Goal: Navigation & Orientation: Understand site structure

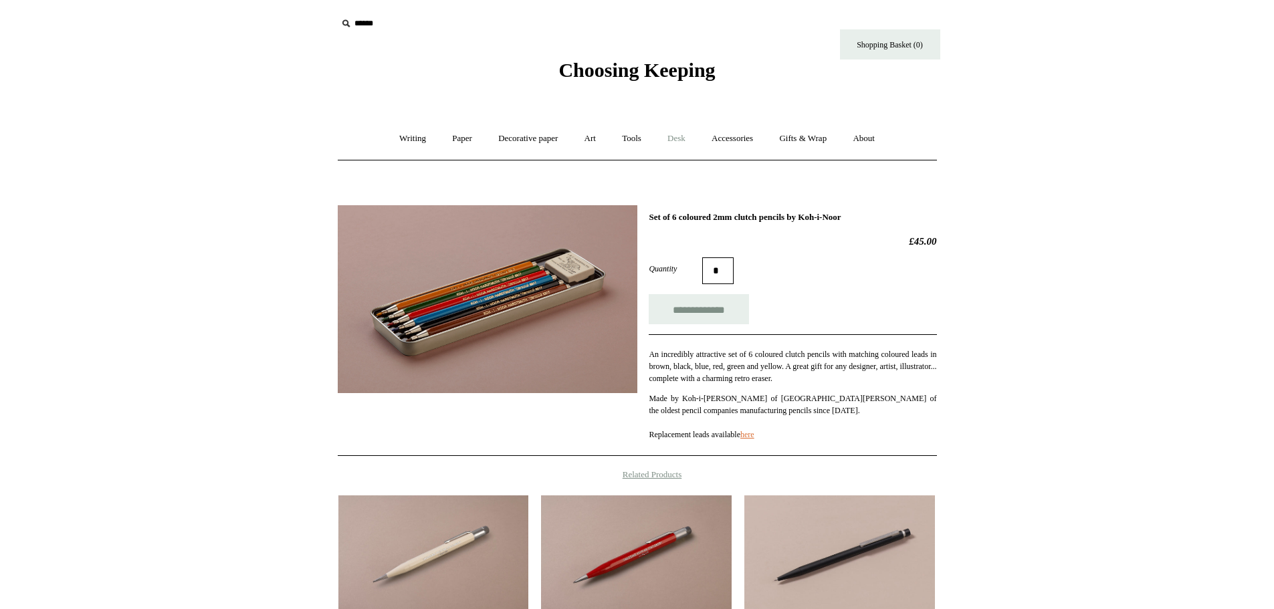
click at [682, 136] on link "Desk +" at bounding box center [677, 138] width 42 height 35
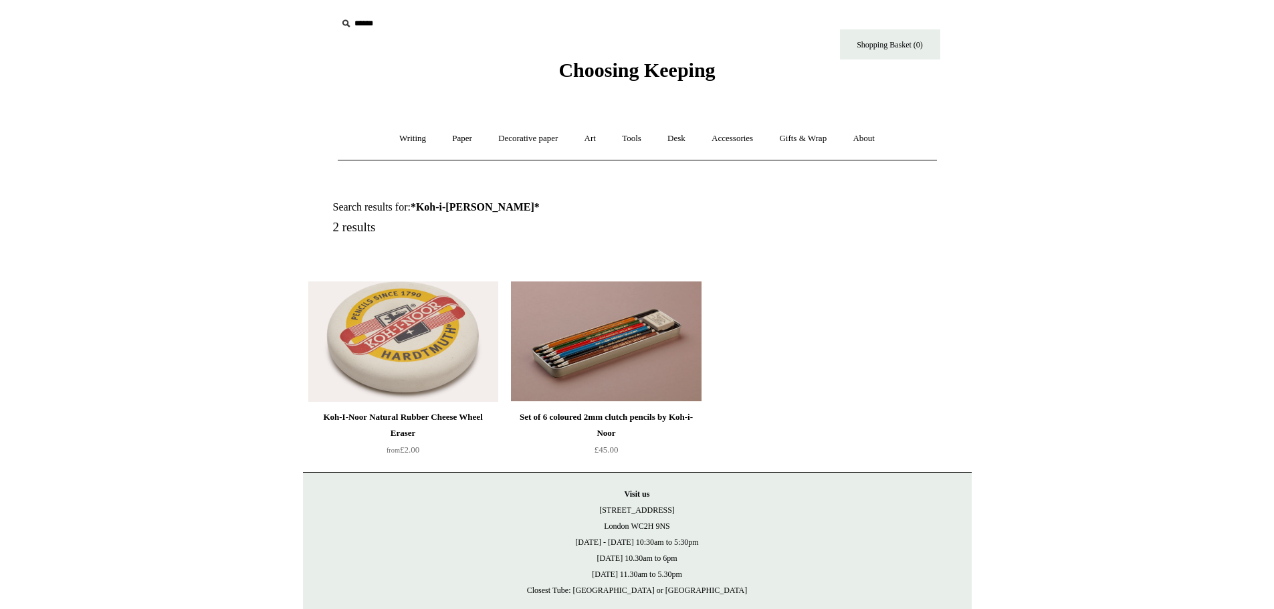
scroll to position [67, 0]
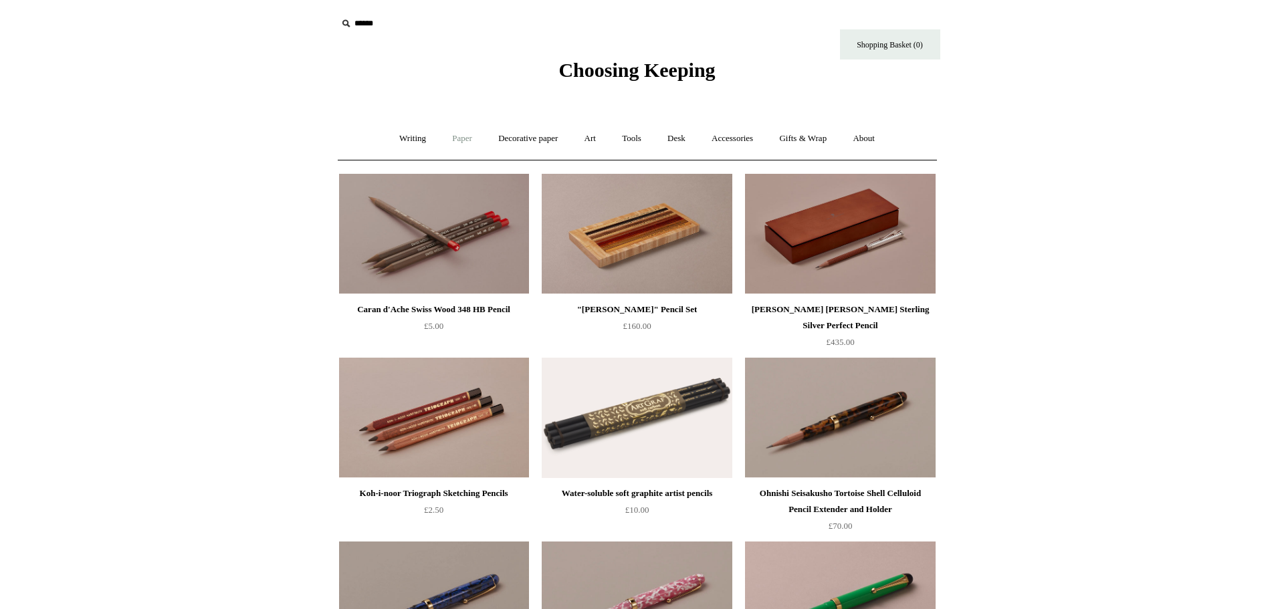
click at [447, 138] on link "Paper +" at bounding box center [462, 138] width 44 height 35
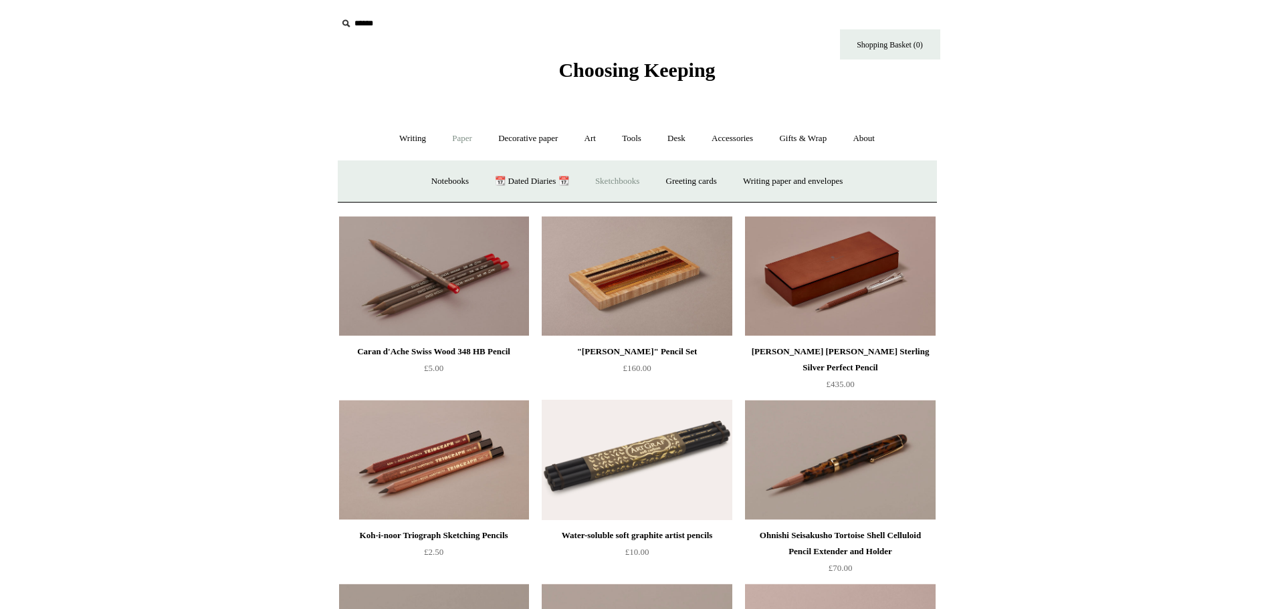
click at [635, 180] on link "Sketchbooks +" at bounding box center [617, 181] width 68 height 35
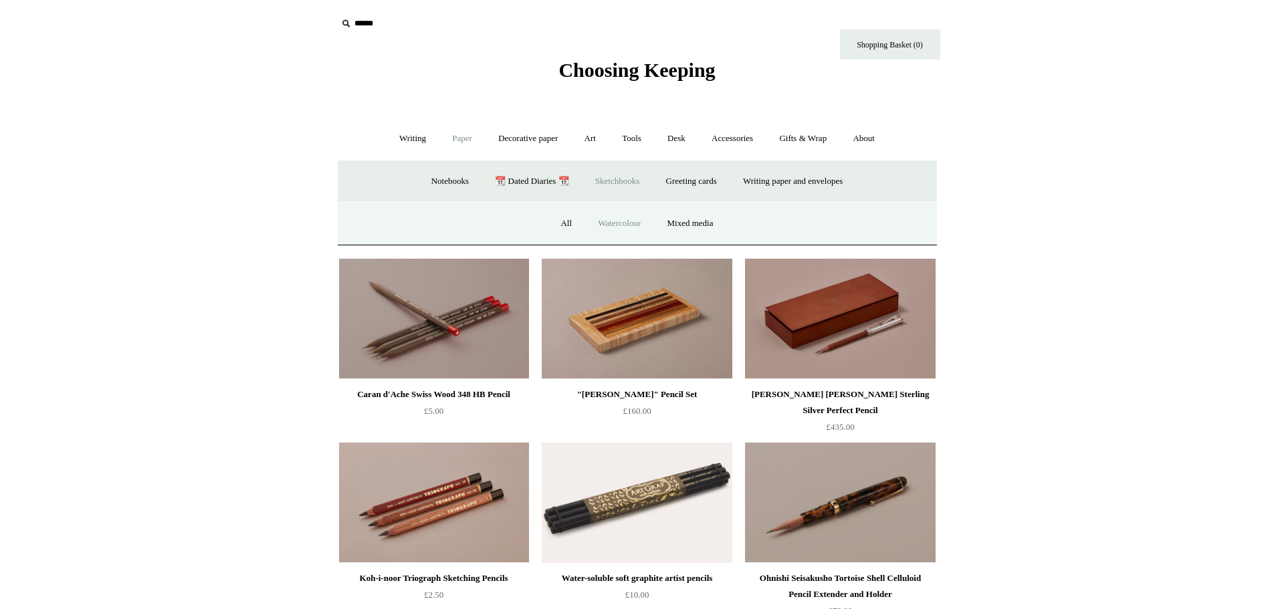
click at [616, 226] on link "Watercolour" at bounding box center [619, 223] width 67 height 35
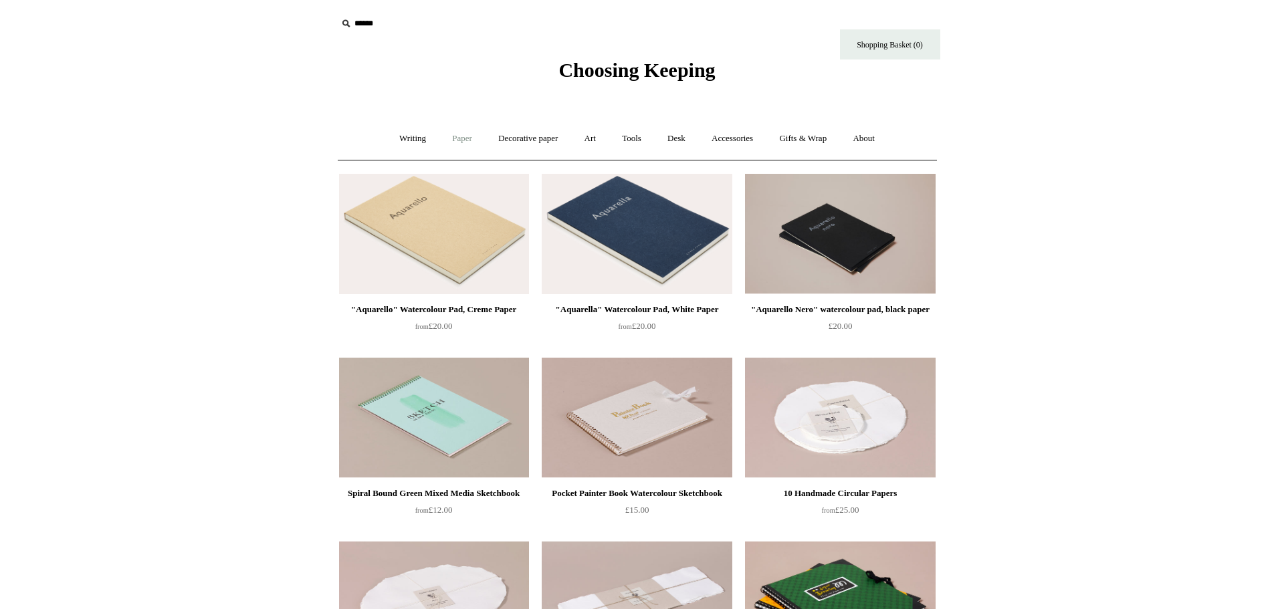
click at [468, 137] on link "Paper +" at bounding box center [462, 138] width 44 height 35
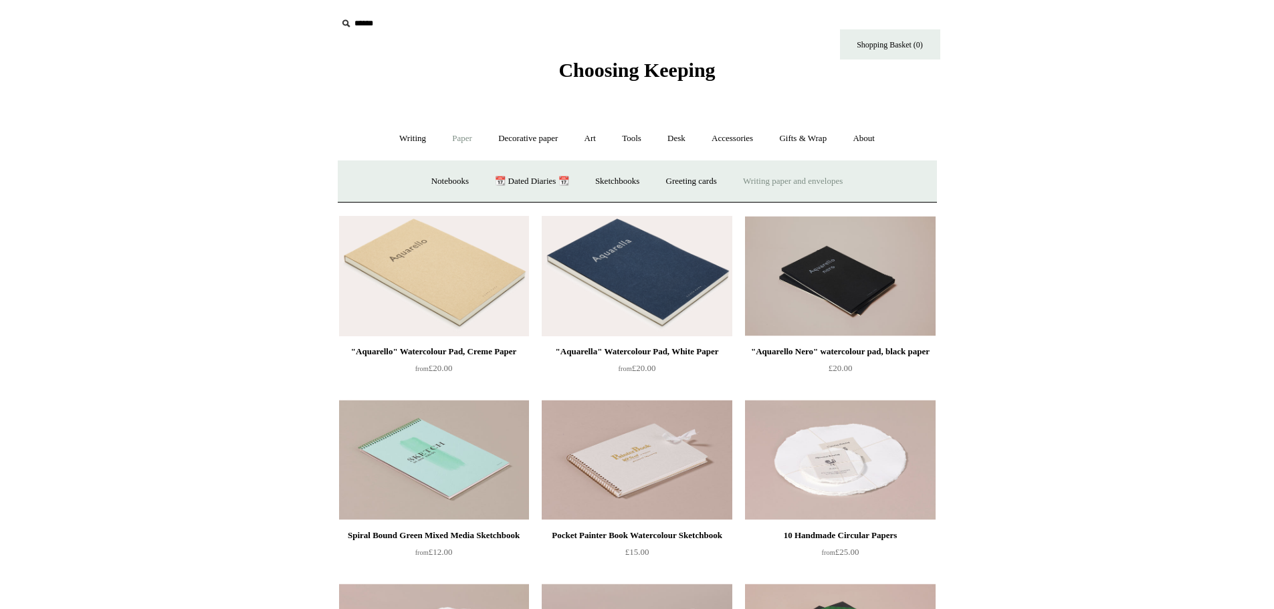
click at [767, 177] on link "Writing paper and envelopes +" at bounding box center [793, 181] width 124 height 35
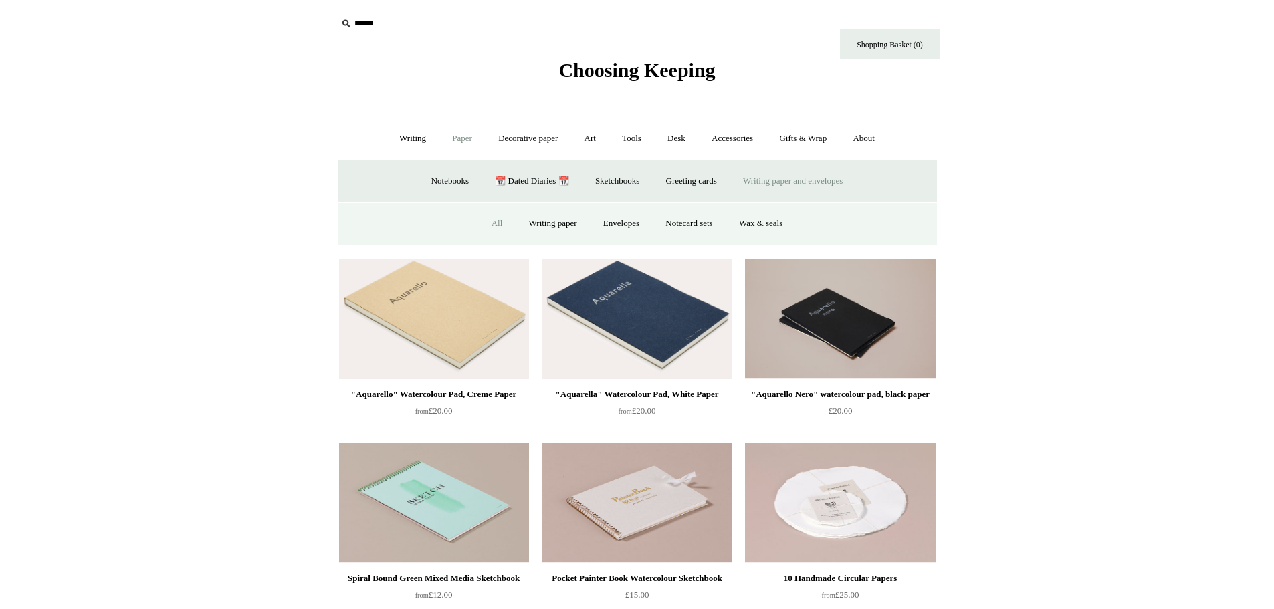
click at [484, 225] on link "All" at bounding box center [497, 223] width 35 height 35
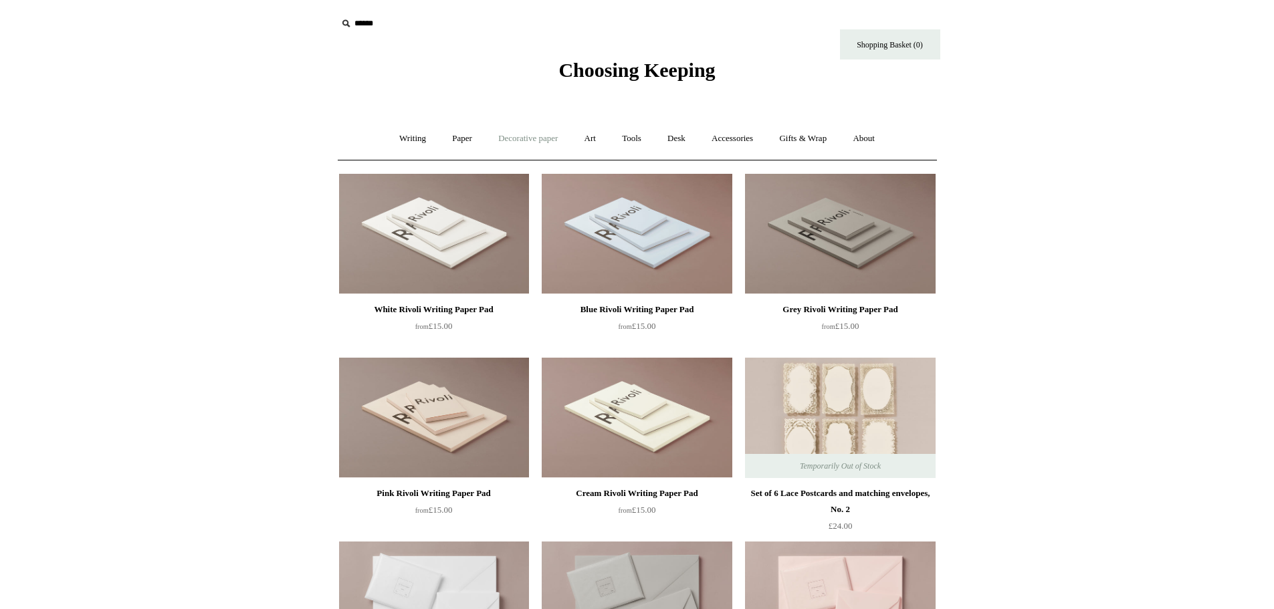
click at [540, 134] on link "Decorative paper +" at bounding box center [528, 138] width 84 height 35
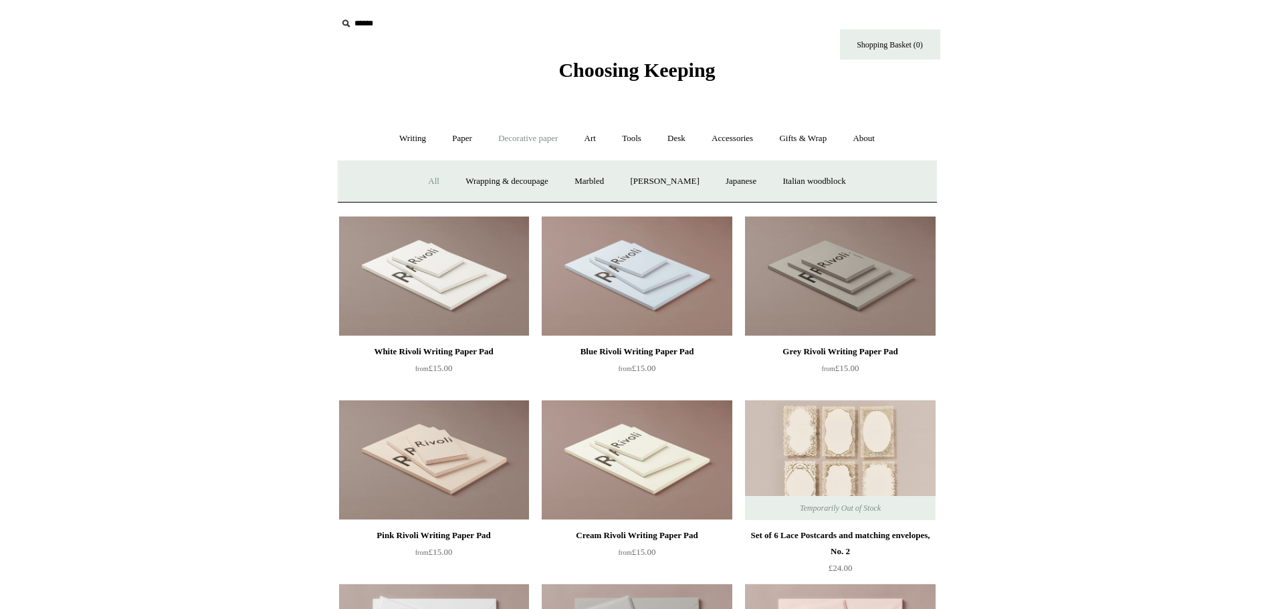
click at [426, 182] on link "All" at bounding box center [433, 181] width 35 height 35
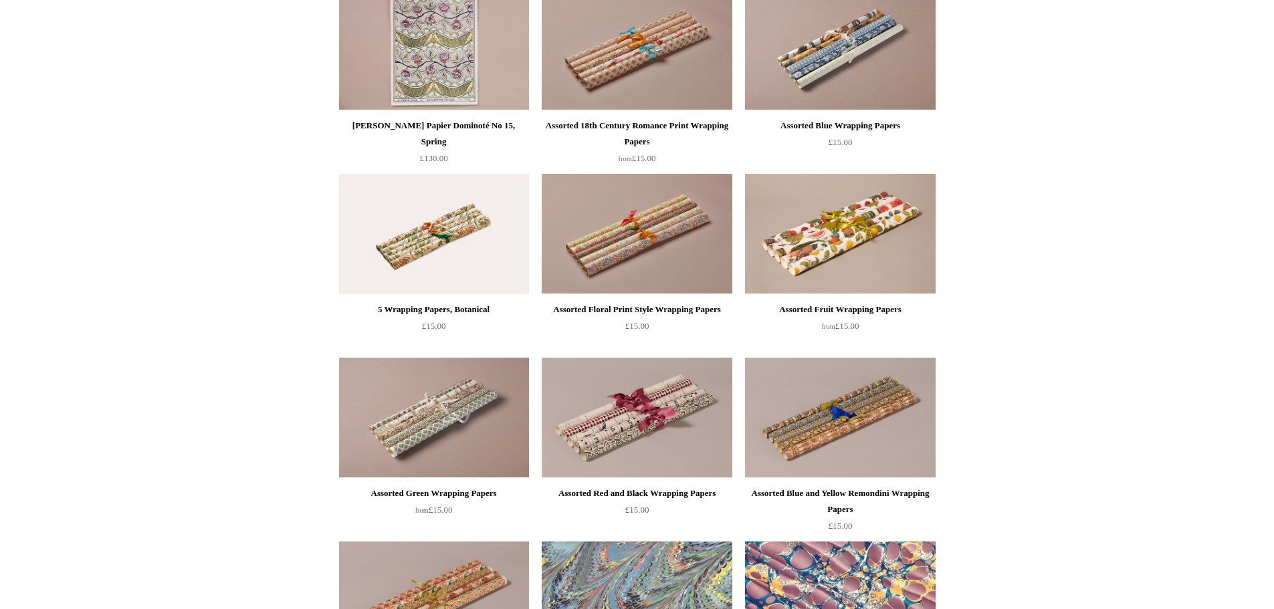
scroll to position [1739, 0]
